Goal: Check status: Check status

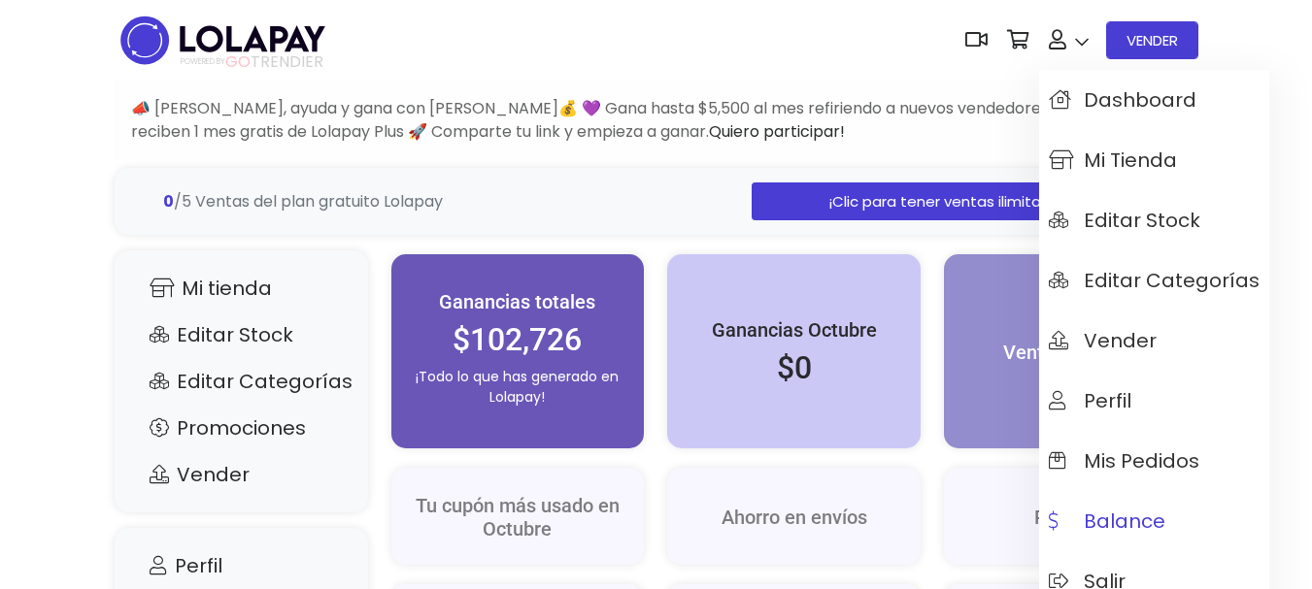
click at [1120, 531] on span "Balance" at bounding box center [1107, 521] width 117 height 21
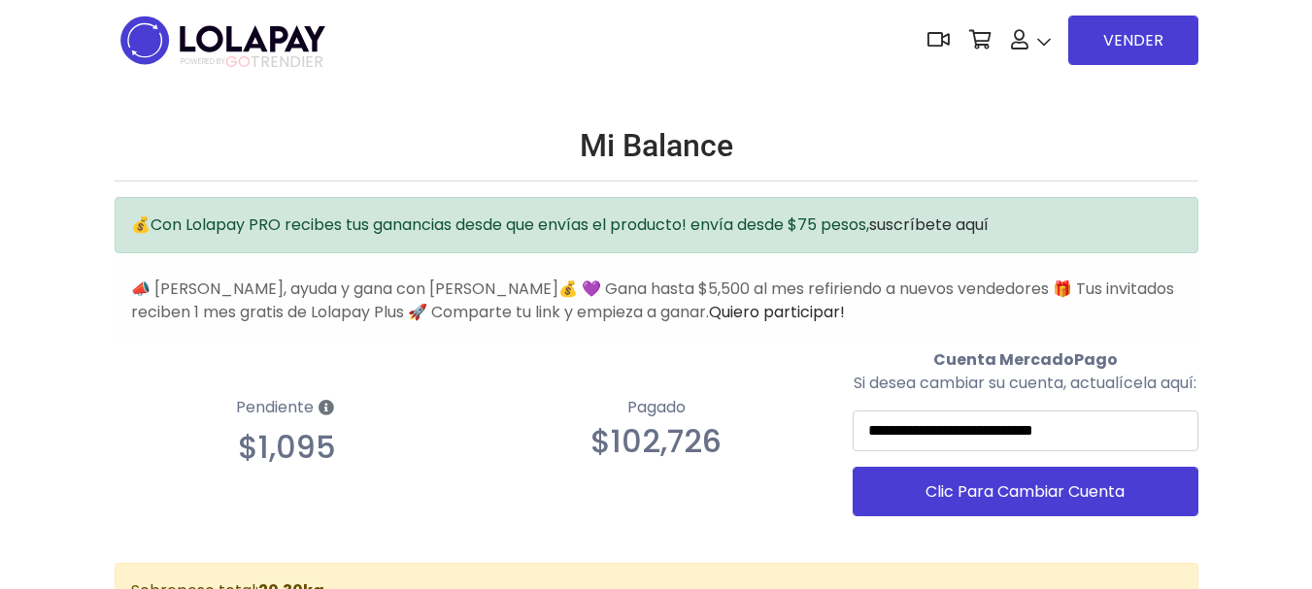
click at [1192, 256] on div "💰Con Lolapay PRO recibes tus ganancias desde que envías el producto! envía desd…" at bounding box center [657, 269] width 1084 height 144
click at [238, 50] on img at bounding box center [223, 40] width 217 height 61
